Goal: Task Accomplishment & Management: Use online tool/utility

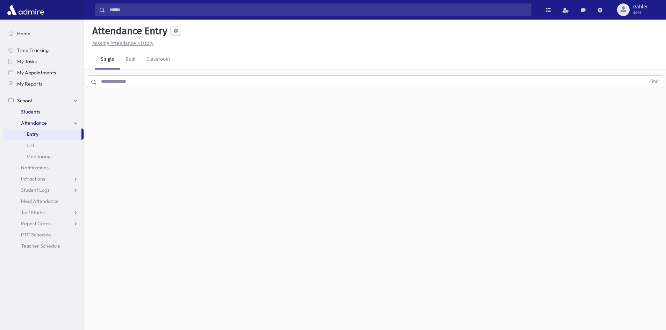
click at [59, 112] on link "Students" at bounding box center [43, 111] width 81 height 11
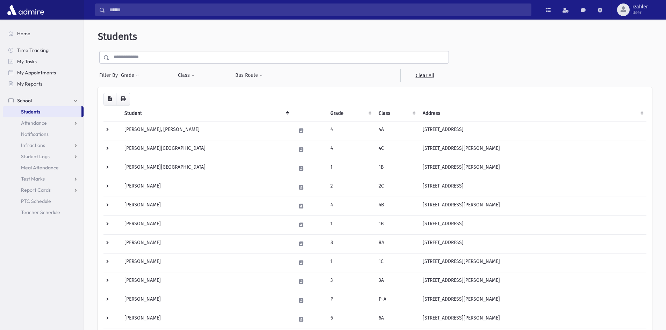
click at [640, 71] on form "Filter By Grade * * * * * * * * * Filter Class *** *** *** ** **" at bounding box center [375, 66] width 554 height 31
click at [412, 238] on td "8A" at bounding box center [396, 244] width 44 height 19
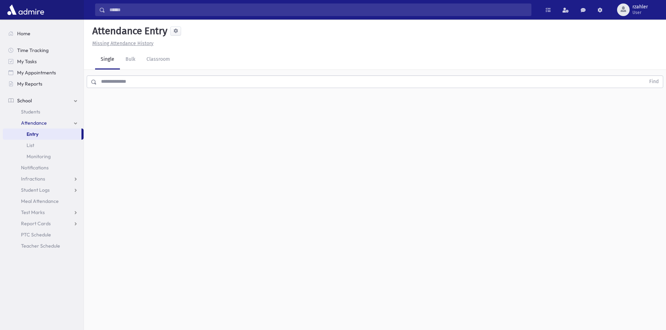
click at [54, 133] on link "Entry" at bounding box center [42, 134] width 79 height 11
